Goal: Task Accomplishment & Management: Manage account settings

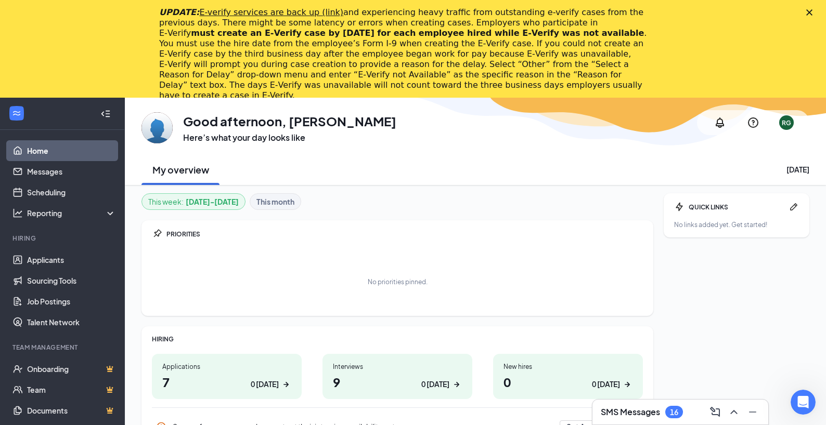
click at [654, 416] on h3 "SMS Messages" at bounding box center [630, 412] width 59 height 11
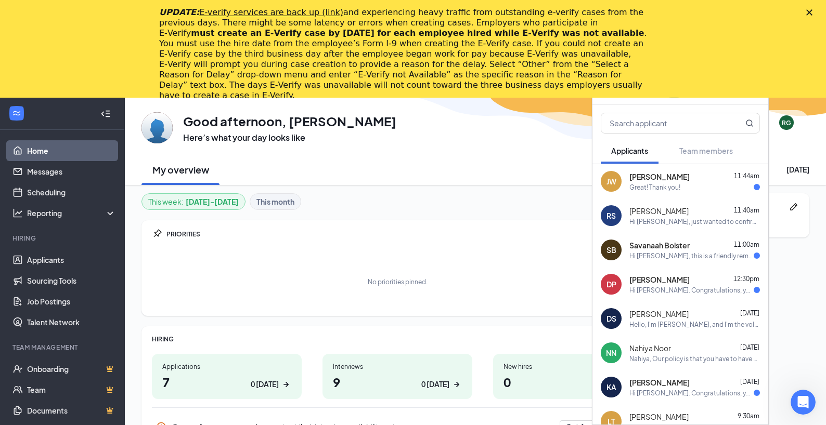
click at [812, 11] on polygon "Close" at bounding box center [809, 12] width 6 height 6
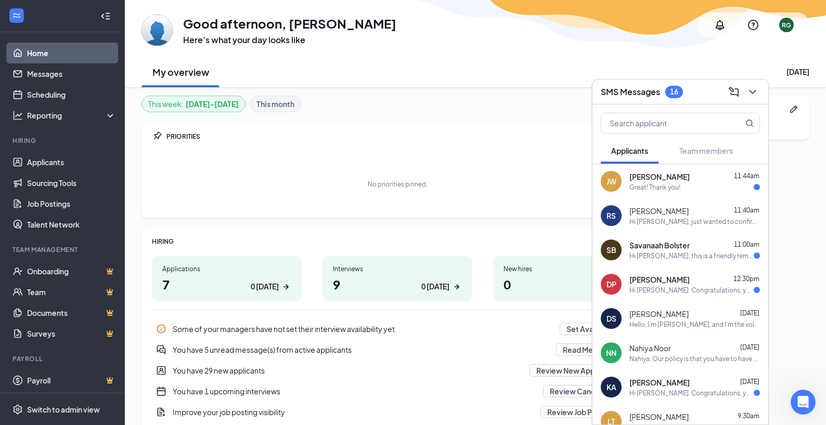
click at [679, 214] on span "[PERSON_NAME]" at bounding box center [658, 211] width 59 height 10
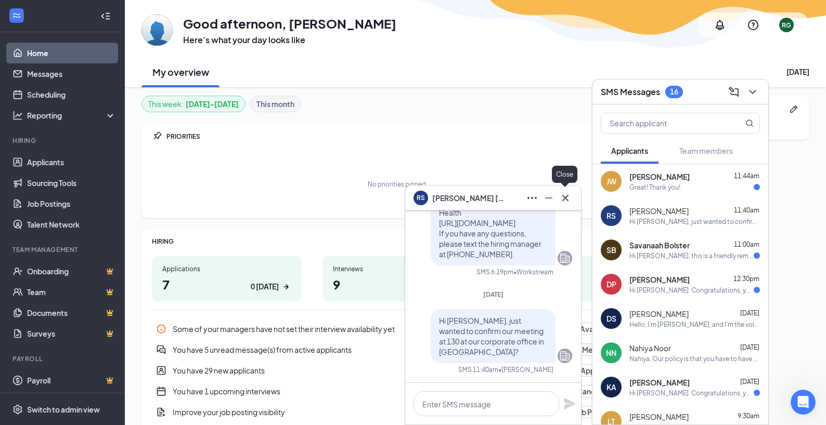
click at [565, 198] on icon "Cross" at bounding box center [565, 197] width 6 height 6
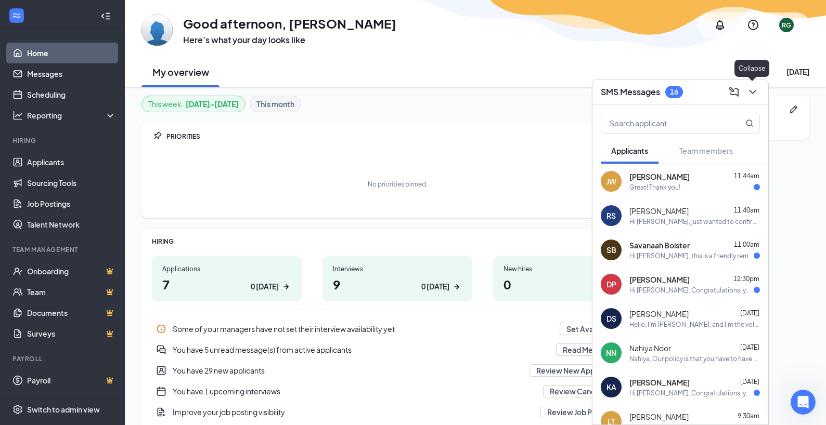
click at [754, 93] on icon "ChevronDown" at bounding box center [752, 92] width 12 height 12
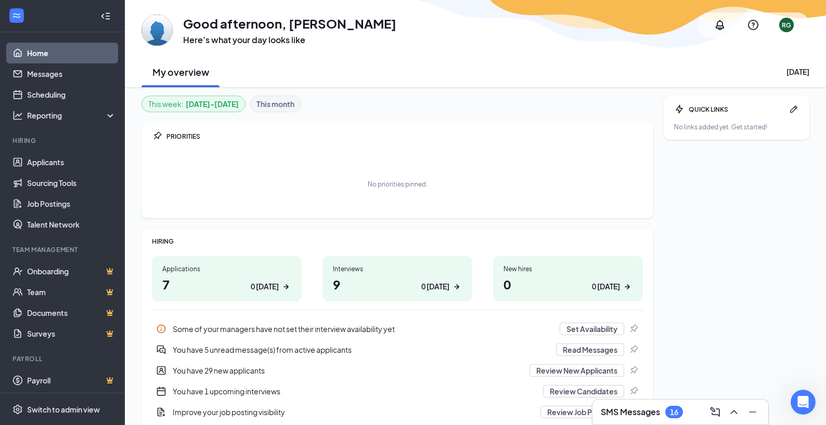
scroll to position [2, 0]
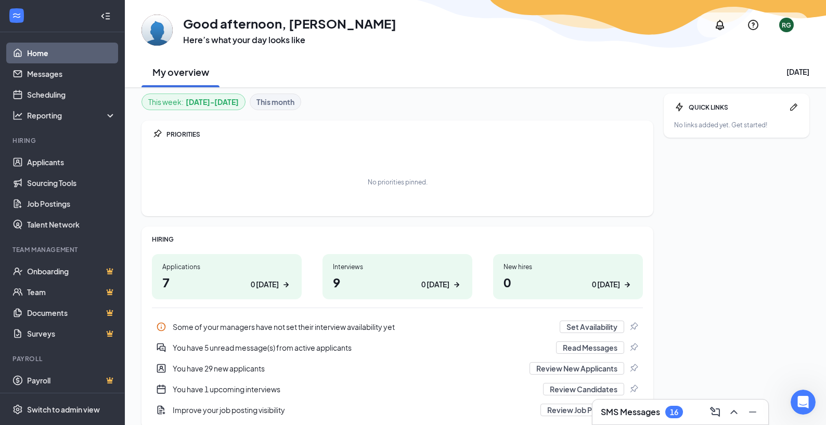
click at [31, 54] on link "Home" at bounding box center [71, 53] width 89 height 21
click at [668, 423] on div "SMS Messages 16" at bounding box center [680, 412] width 176 height 25
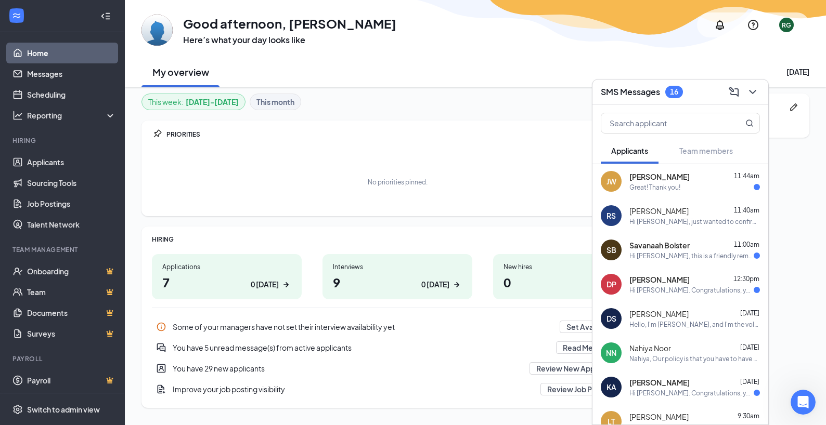
click at [661, 215] on span "[PERSON_NAME]" at bounding box center [658, 211] width 59 height 10
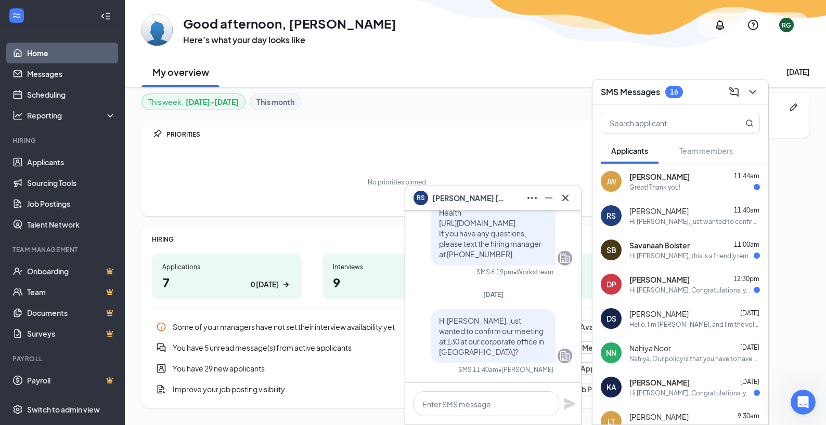
click at [462, 199] on span "[PERSON_NAME]" at bounding box center [468, 197] width 73 height 11
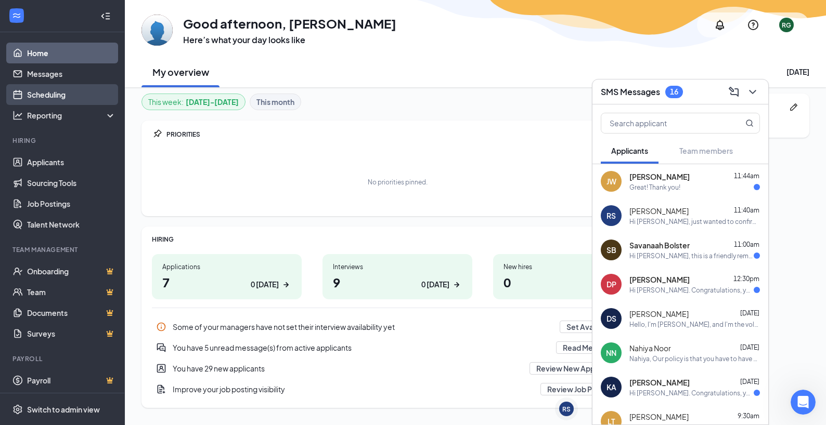
click at [41, 96] on link "Scheduling" at bounding box center [71, 94] width 89 height 21
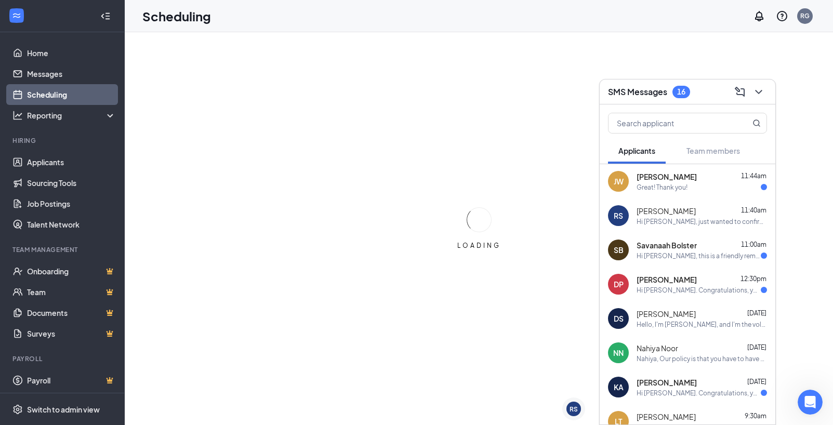
click at [760, 90] on icon "ChevronDown" at bounding box center [759, 92] width 12 height 12
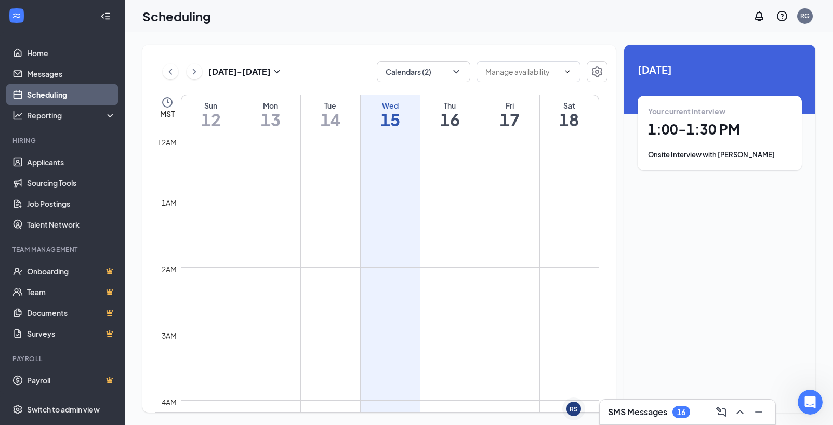
scroll to position [511, 0]
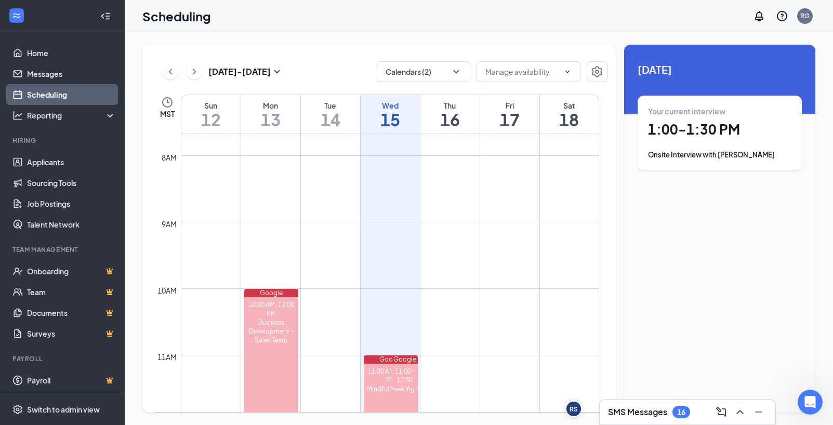
click at [711, 152] on div "Onsite Interview with [PERSON_NAME]" at bounding box center [720, 155] width 144 height 10
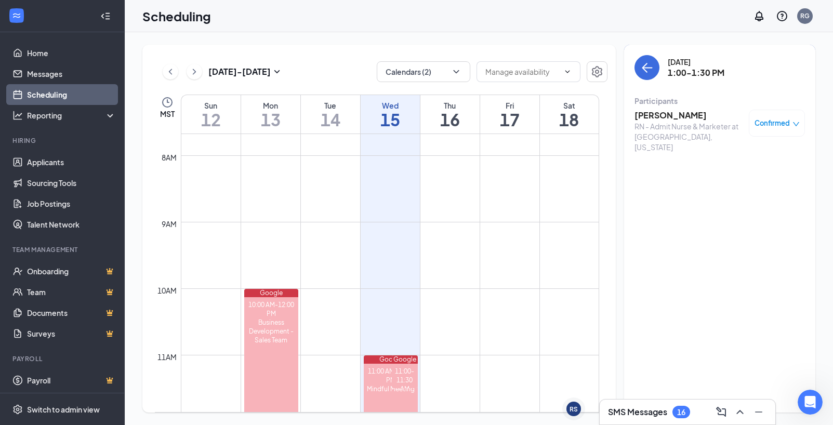
click at [783, 121] on span "Confirmed" at bounding box center [772, 123] width 35 height 10
click at [754, 191] on span "Mark as no-show" at bounding box center [747, 192] width 58 height 11
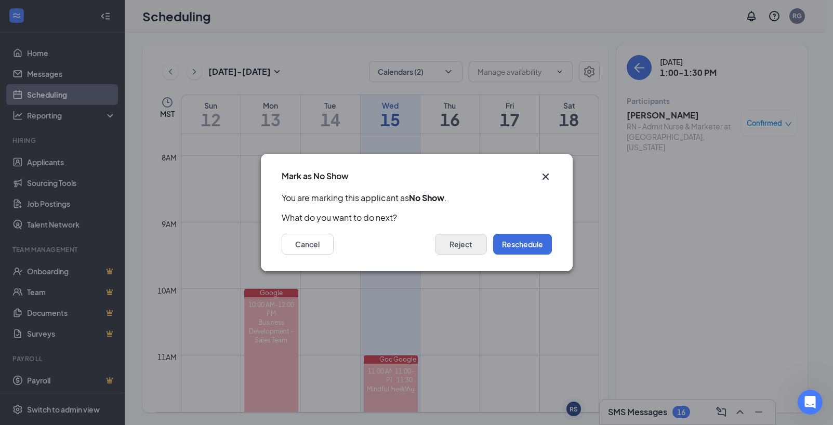
click at [455, 246] on button "Reject" at bounding box center [461, 244] width 52 height 21
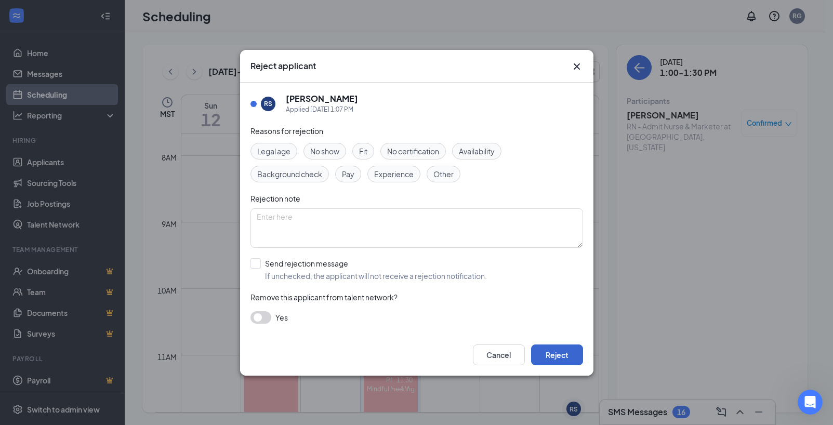
click at [563, 355] on button "Reject" at bounding box center [557, 355] width 52 height 21
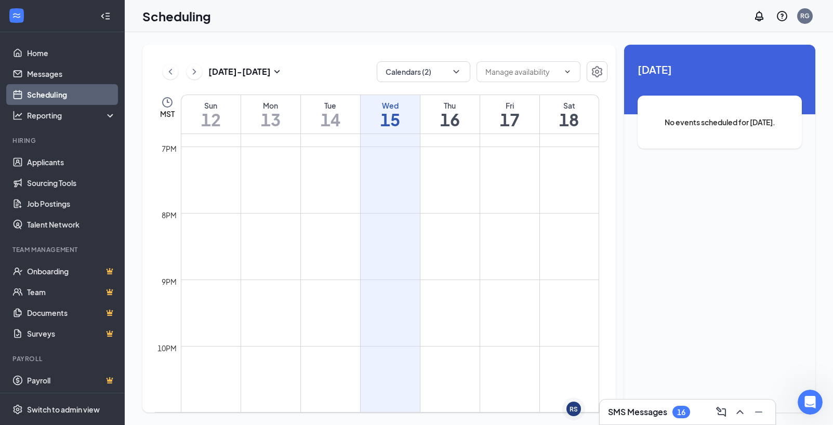
scroll to position [742, 0]
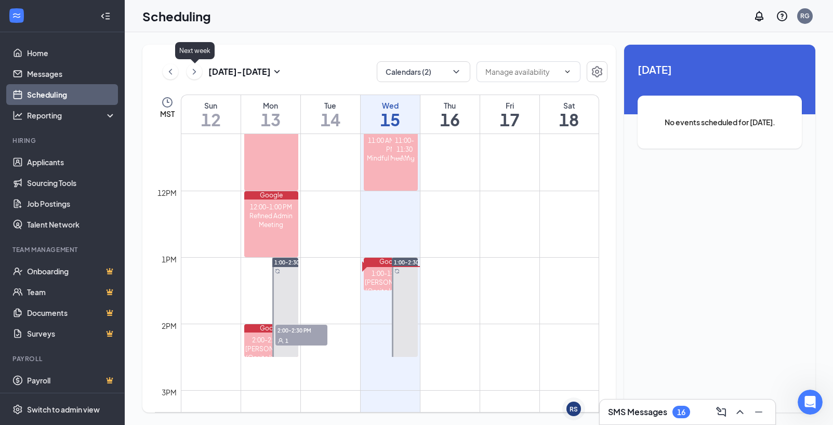
click at [192, 70] on icon "ChevronRight" at bounding box center [194, 72] width 10 height 12
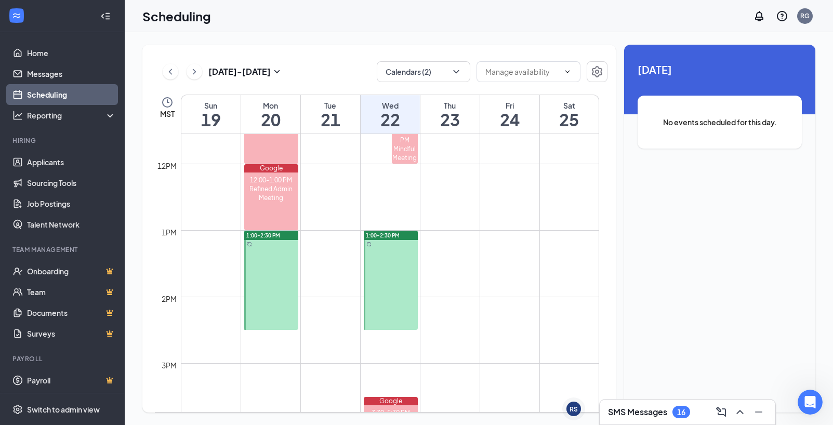
scroll to position [752, 0]
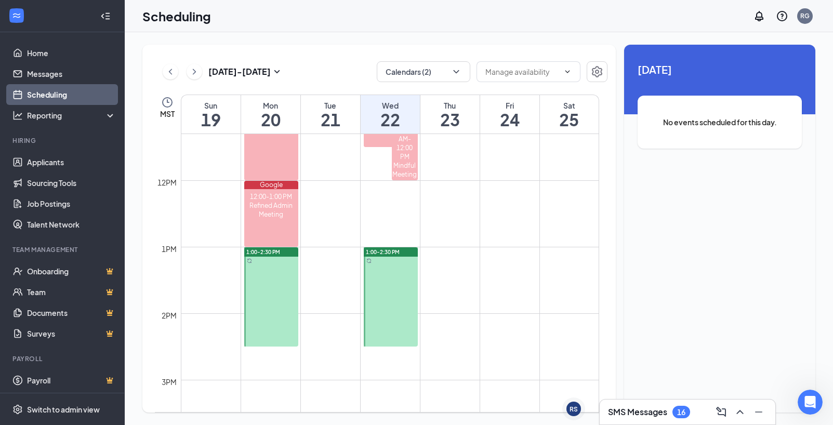
click at [276, 253] on span "1:00-2:30 PM" at bounding box center [263, 252] width 34 height 7
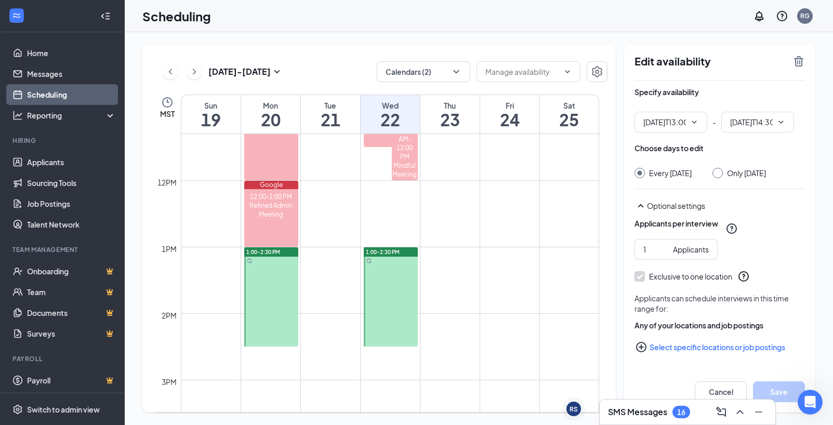
type input "01:00 PM"
type input "02:30 PM"
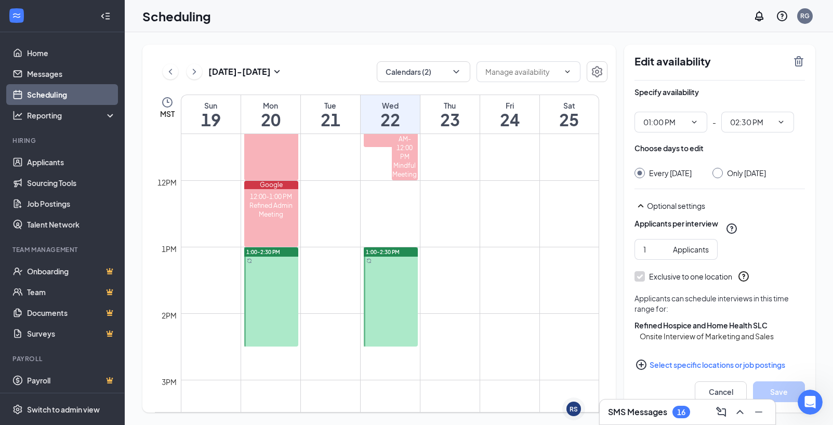
click at [281, 263] on div at bounding box center [271, 296] width 54 height 99
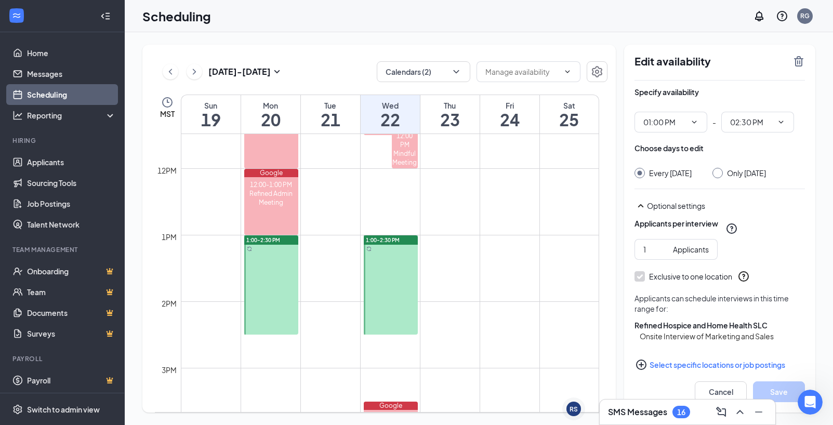
scroll to position [766, 0]
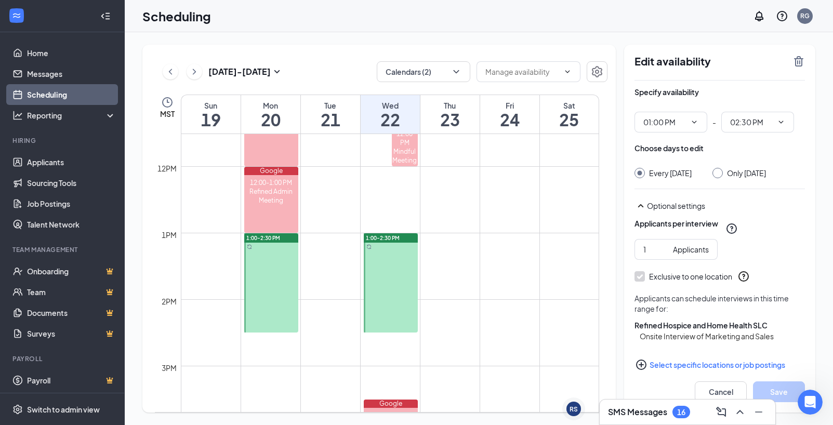
click at [720, 170] on input "Only [DATE]" at bounding box center [716, 171] width 7 height 7
radio input "true"
radio input "false"
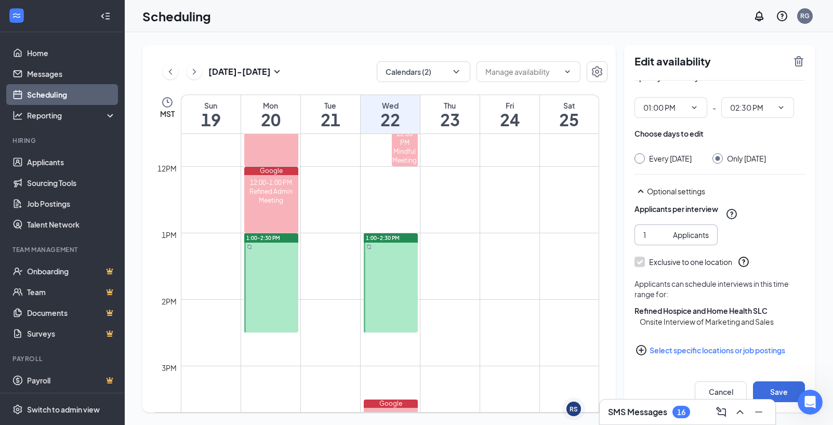
scroll to position [0, 0]
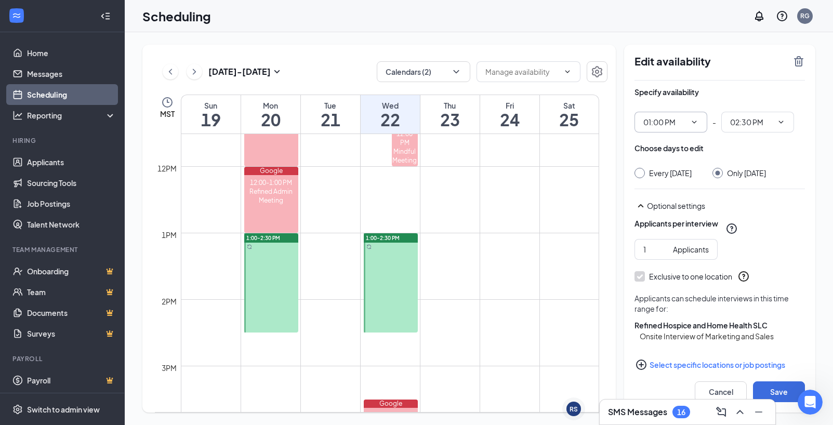
click at [698, 123] on icon "ChevronDown" at bounding box center [694, 122] width 8 height 8
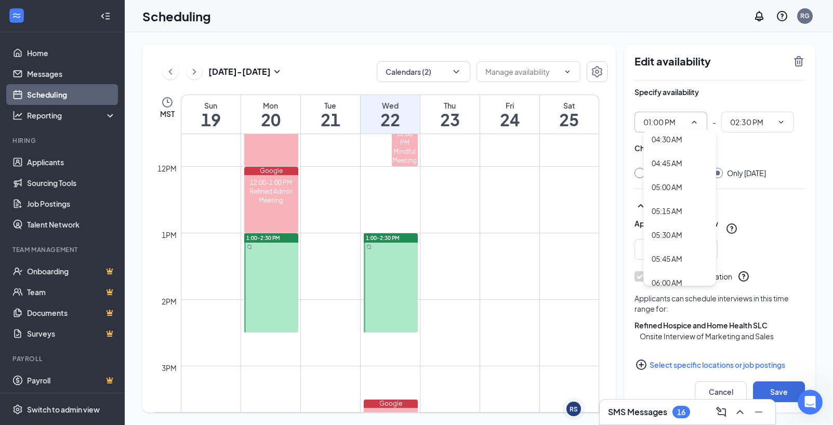
click at [759, 88] on div "Specify availability" at bounding box center [720, 97] width 171 height 21
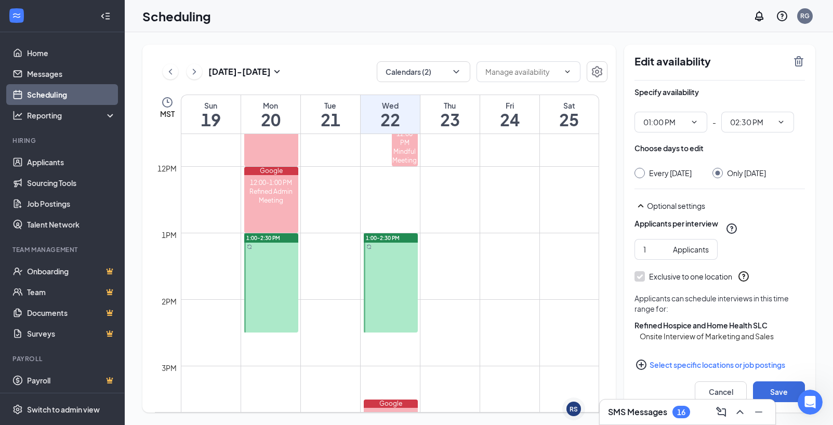
scroll to position [25, 0]
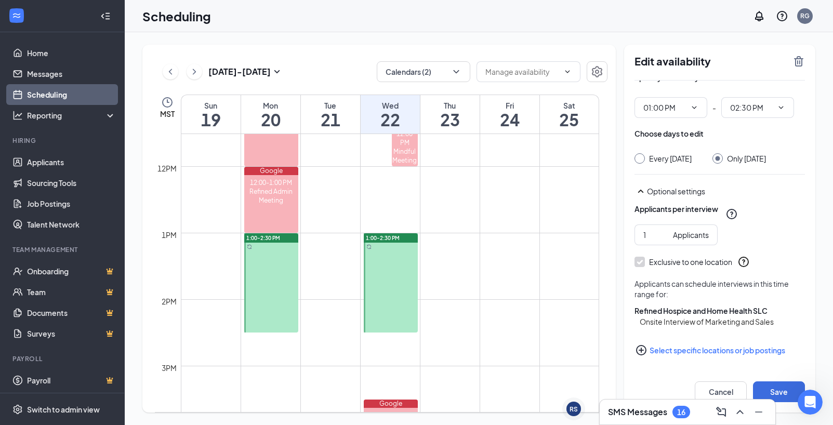
click at [642, 191] on icon "SmallChevronUp" at bounding box center [641, 191] width 6 height 3
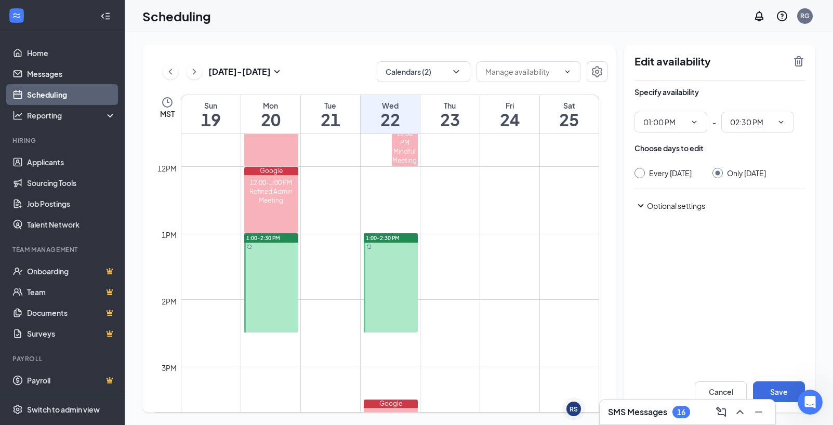
scroll to position [0, 0]
click at [696, 124] on icon "ChevronDown" at bounding box center [694, 122] width 8 height 8
click at [761, 92] on div "Specify availability" at bounding box center [720, 97] width 171 height 21
click at [797, 61] on icon "TrashOutline" at bounding box center [799, 61] width 12 height 12
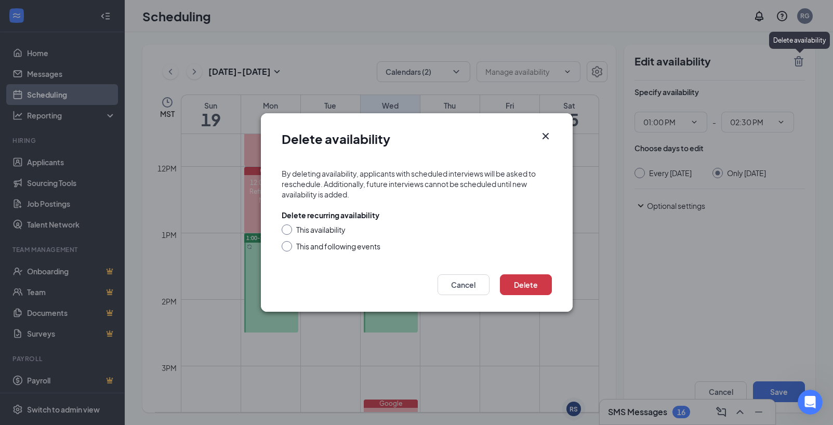
click at [288, 228] on input "This availability" at bounding box center [285, 228] width 7 height 7
radio input "true"
click at [538, 285] on button "Delete" at bounding box center [526, 285] width 52 height 21
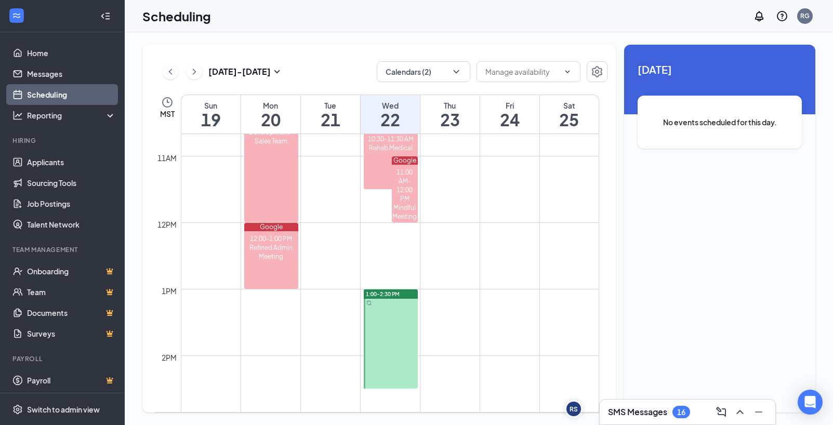
scroll to position [747, 0]
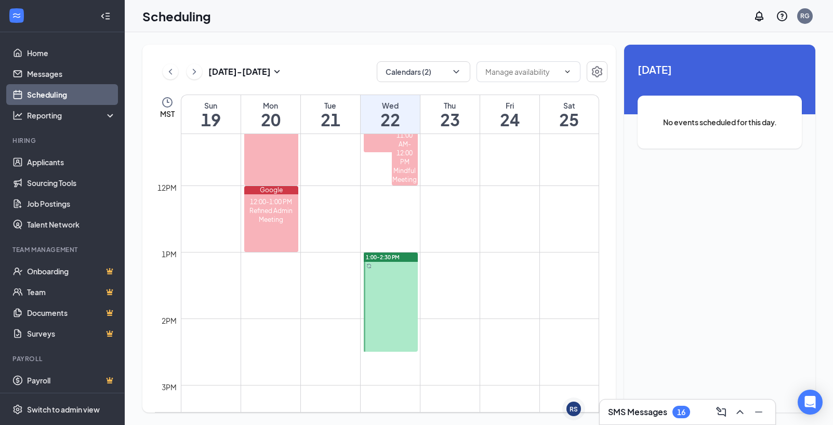
click at [374, 292] on div at bounding box center [391, 302] width 54 height 99
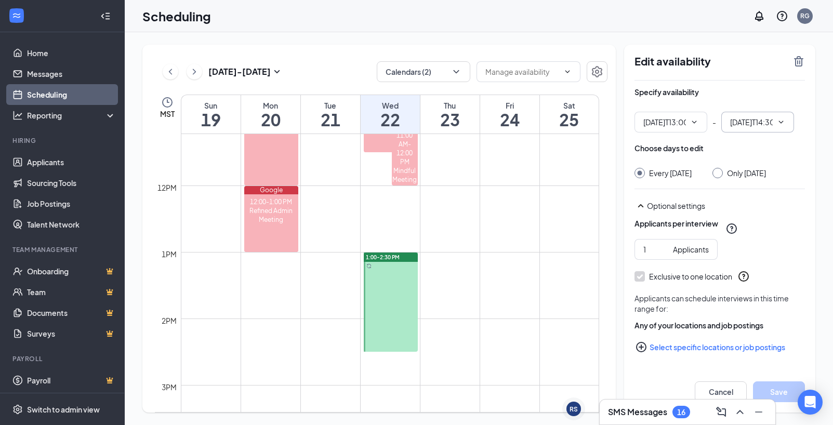
type input "01:00 PM"
type input "02:30 PM"
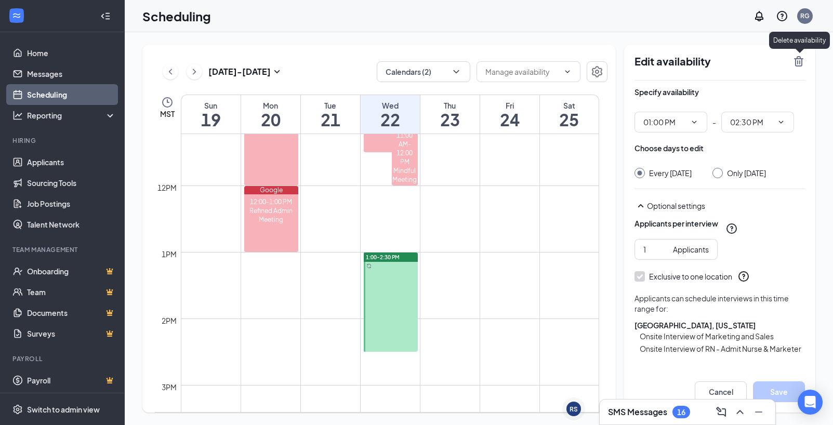
click at [801, 62] on icon "TrashOutline" at bounding box center [798, 61] width 9 height 10
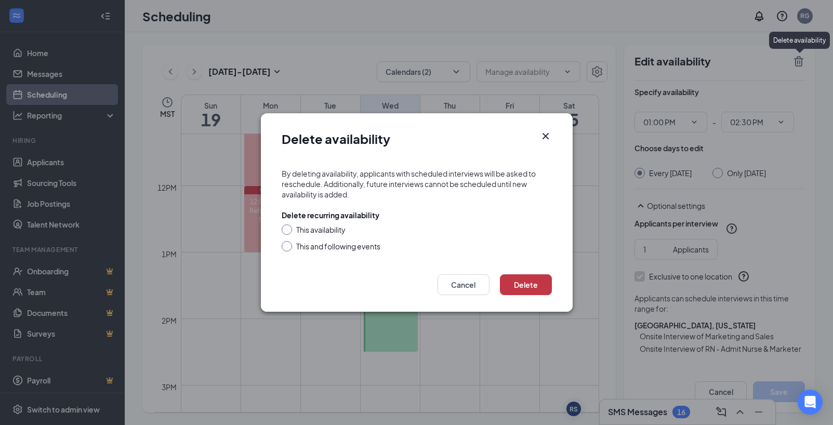
click at [526, 287] on button "Delete" at bounding box center [526, 285] width 52 height 21
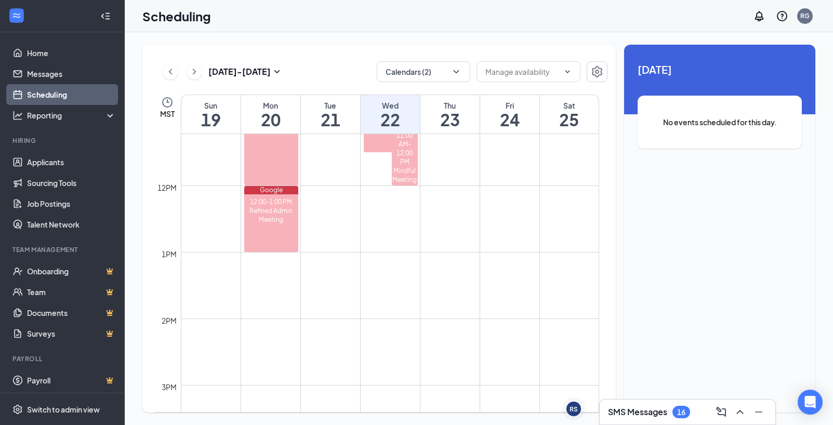
click at [389, 225] on td at bounding box center [390, 227] width 419 height 17
click at [198, 74] on icon "ChevronRight" at bounding box center [194, 72] width 10 height 12
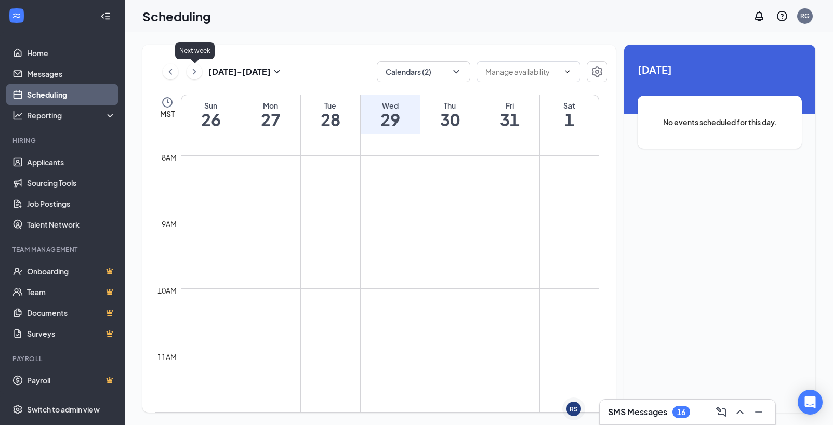
click at [197, 74] on icon "ChevronRight" at bounding box center [194, 72] width 10 height 12
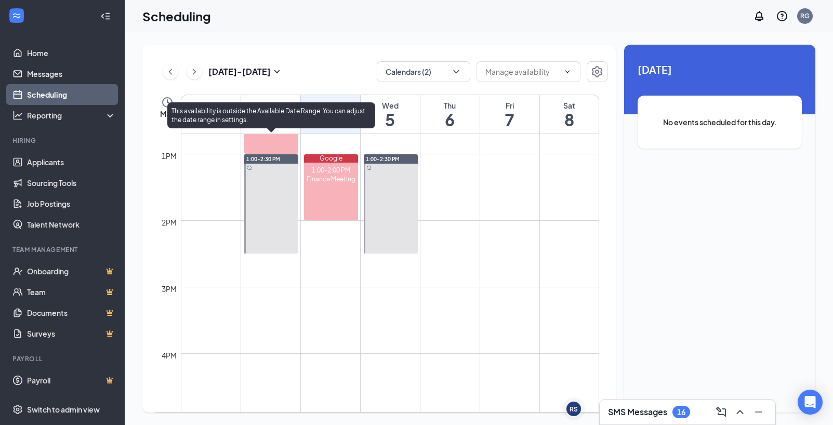
scroll to position [736, 0]
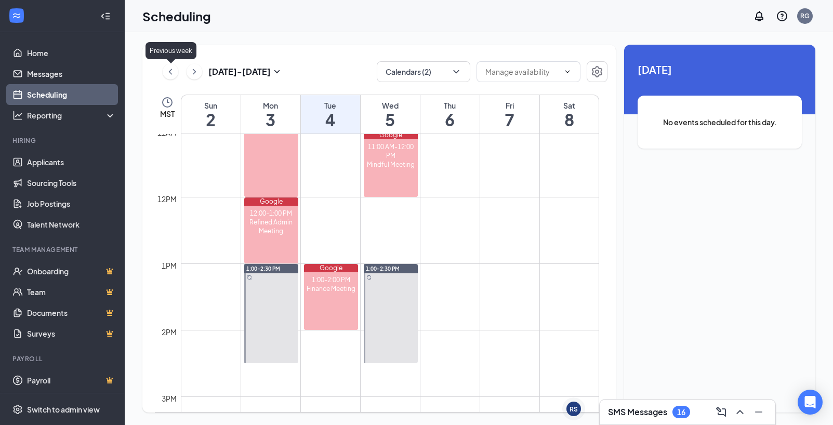
click at [171, 72] on icon "ChevronLeft" at bounding box center [170, 72] width 10 height 12
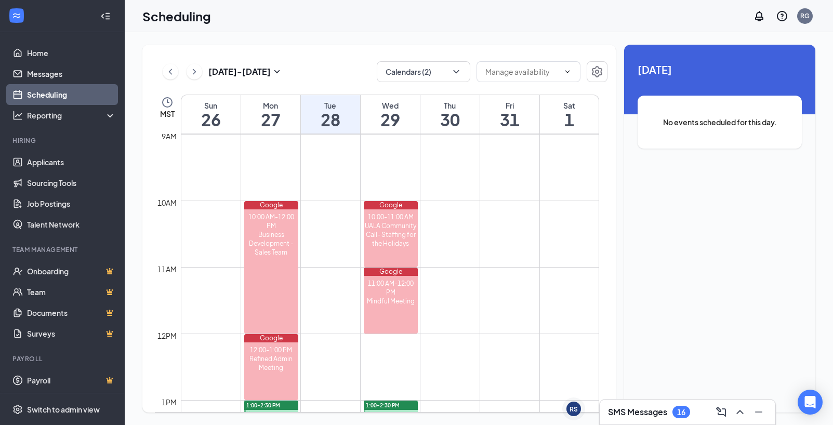
scroll to position [778, 0]
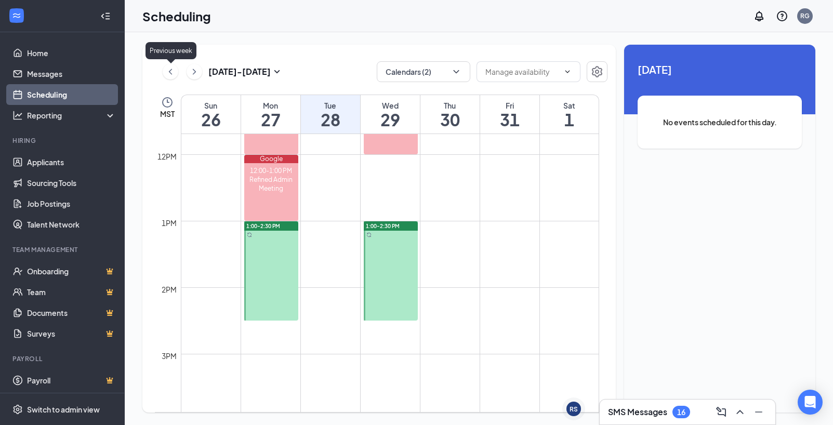
click at [172, 71] on icon "ChevronLeft" at bounding box center [170, 72] width 10 height 12
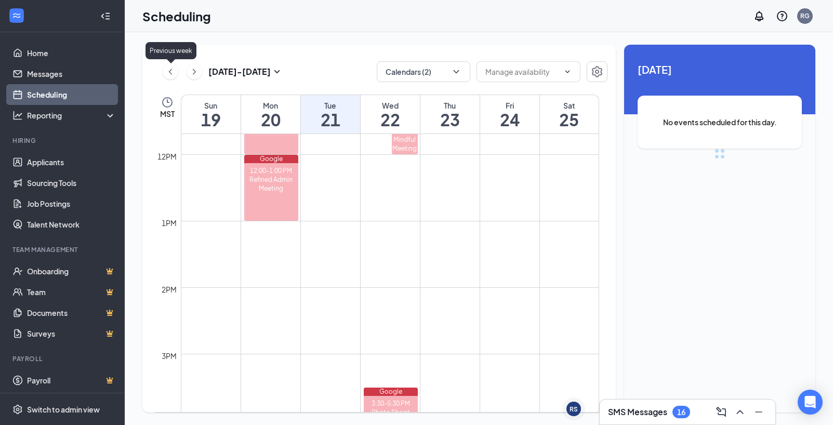
scroll to position [511, 0]
